Goal: Find contact information: Obtain details needed to contact an individual or organization

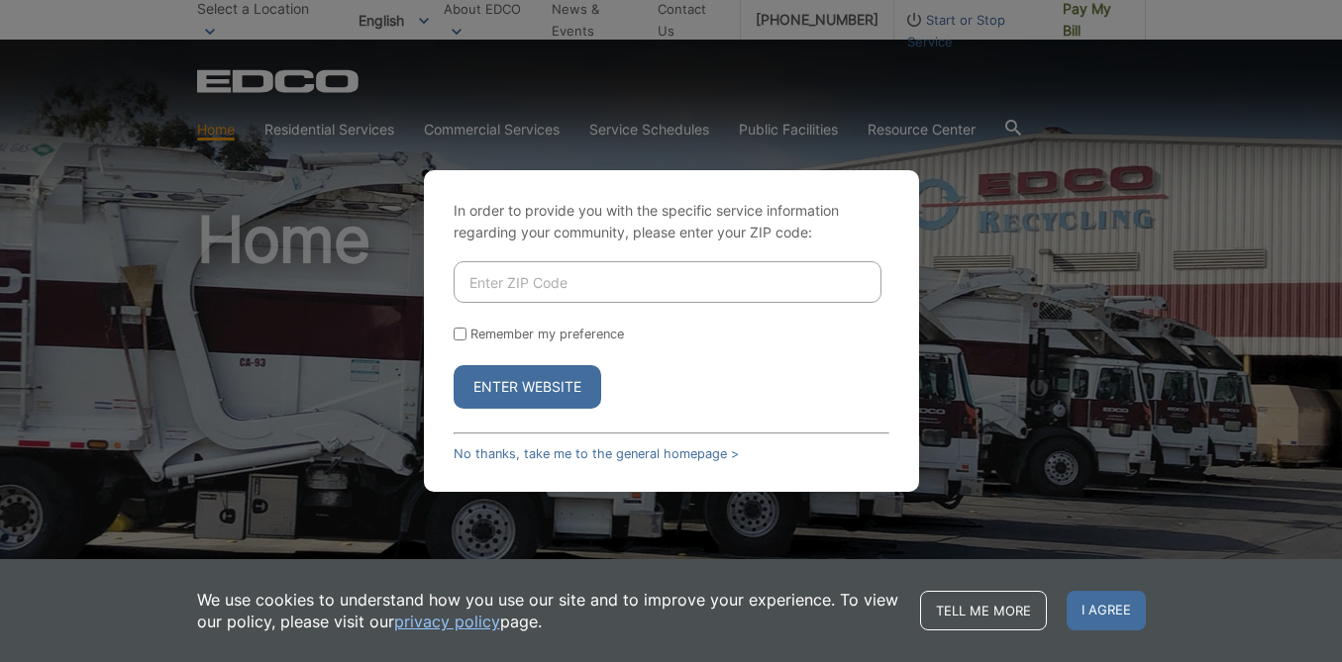
click at [1053, 476] on div "In order to provide you with the specific service information regarding your co…" at bounding box center [671, 331] width 1342 height 662
click at [1094, 612] on span "I agree" at bounding box center [1105, 611] width 79 height 40
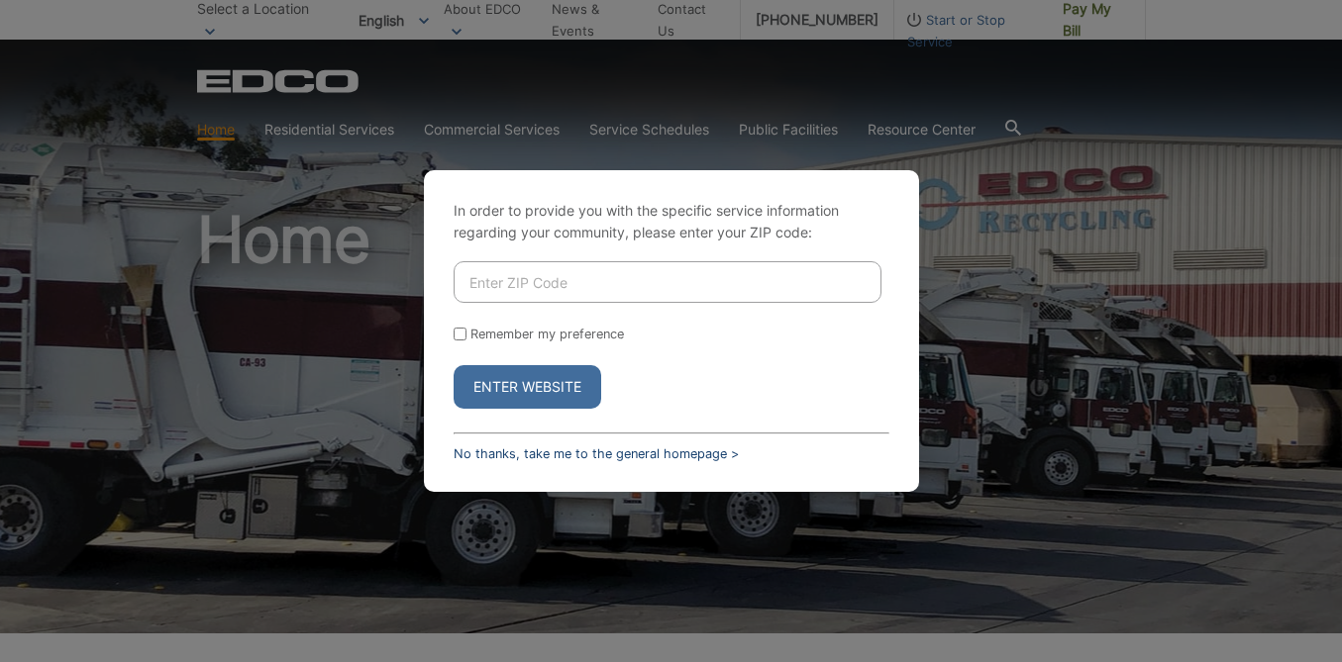
click at [547, 452] on link "No thanks, take me to the general homepage >" at bounding box center [595, 454] width 285 height 15
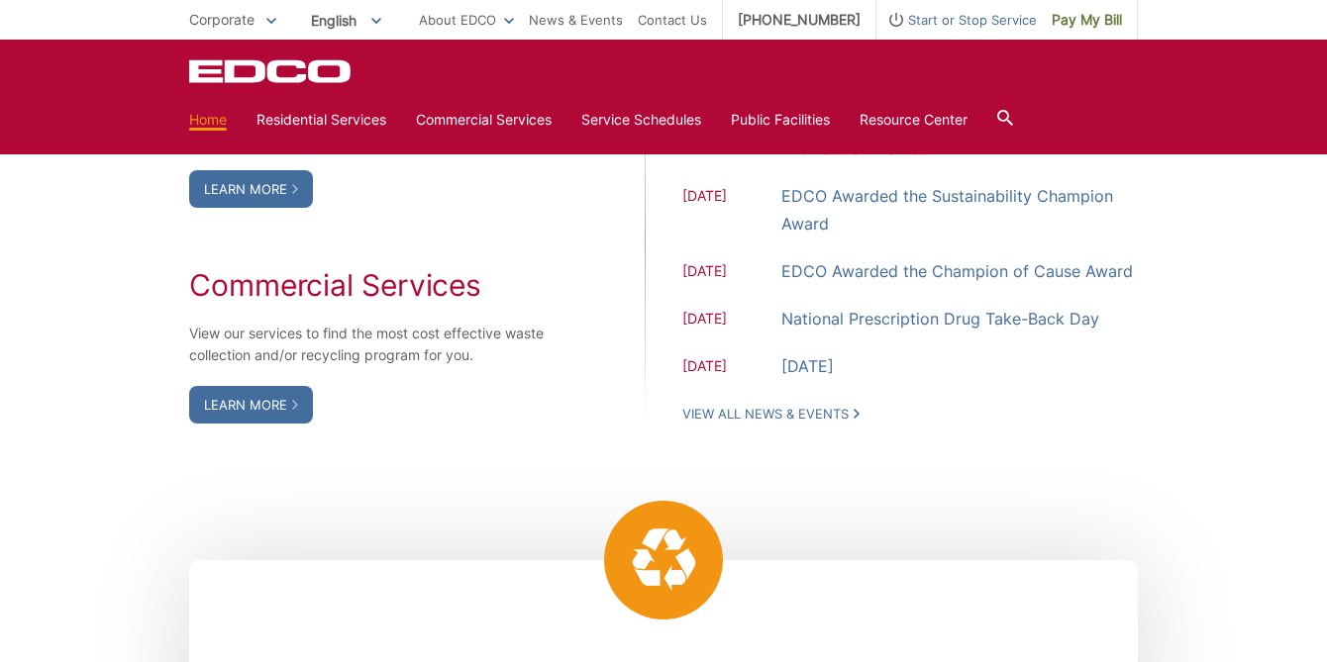
scroll to position [557, 0]
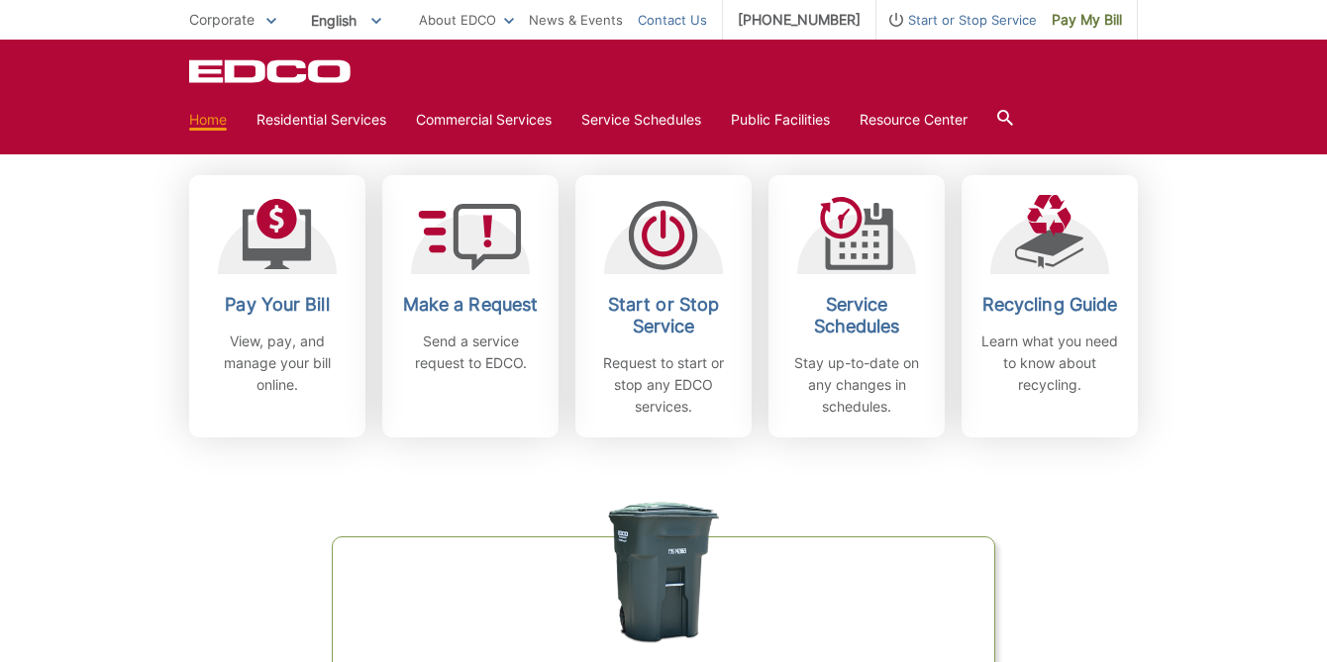
click at [699, 21] on link "Contact Us" at bounding box center [672, 20] width 69 height 22
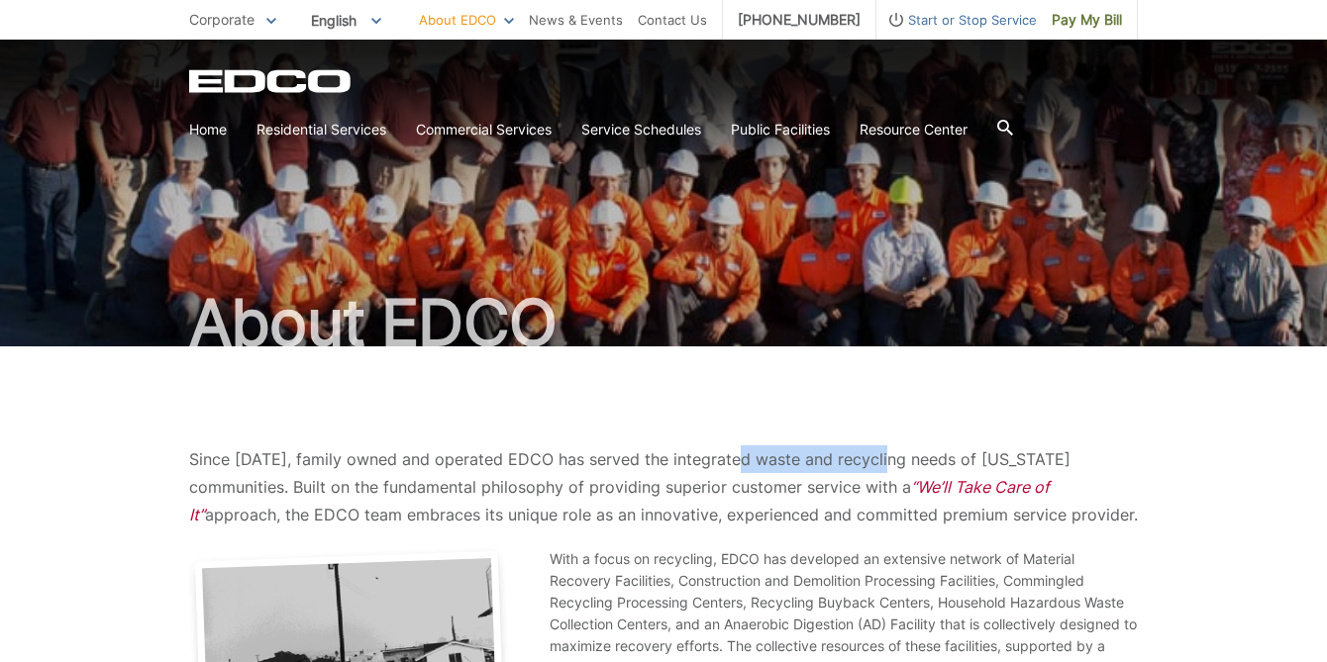
drag, startPoint x: 737, startPoint y: 456, endPoint x: 879, endPoint y: 451, distance: 142.7
click at [879, 451] on p "Since [DATE], family owned and operated EDCO has served the integrated waste an…" at bounding box center [663, 487] width 948 height 83
copy p "waste and recycling"
